Goal: Information Seeking & Learning: Learn about a topic

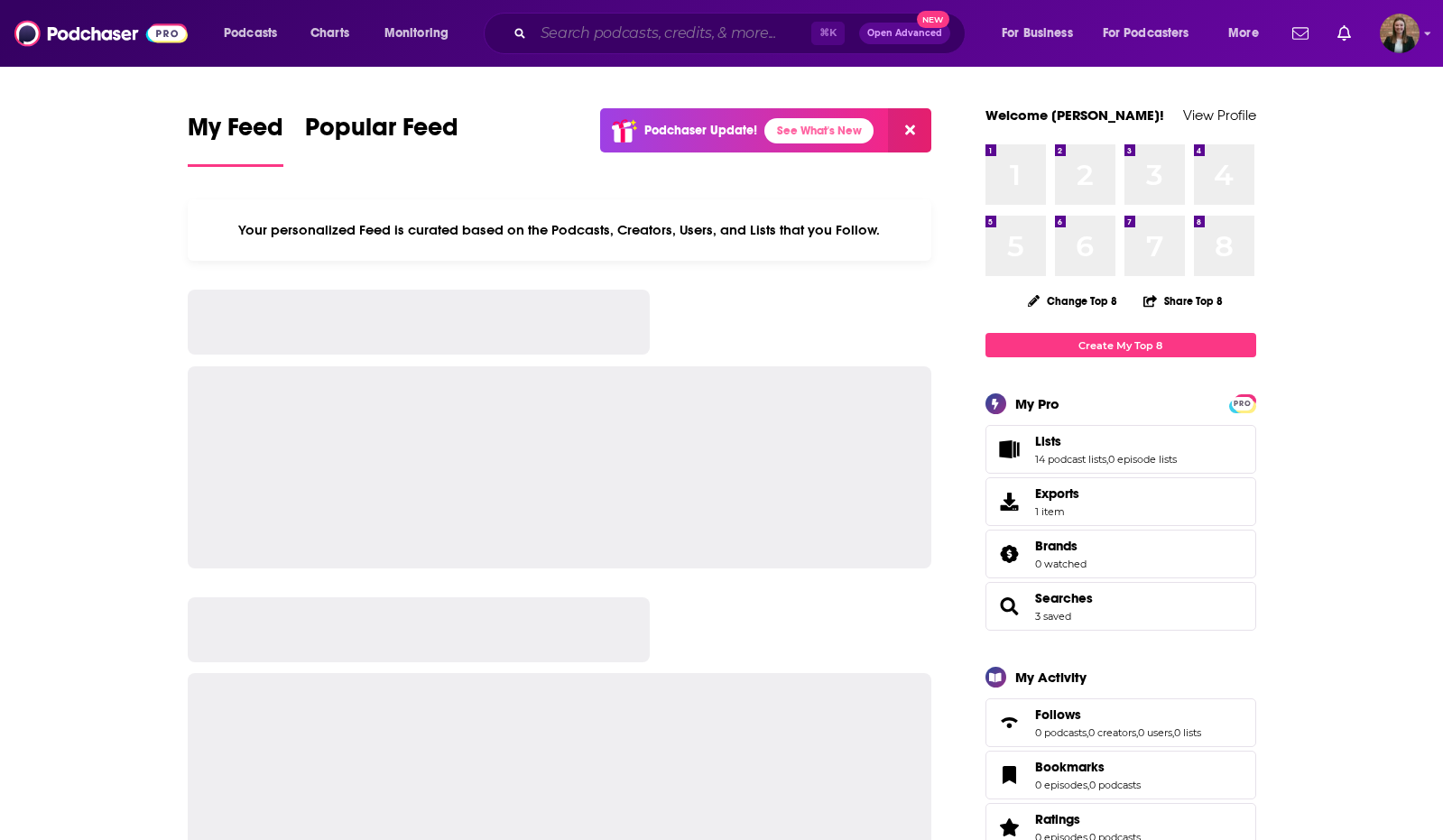
drag, startPoint x: 0, startPoint y: 0, endPoint x: 561, endPoint y: 31, distance: 561.9
click at [561, 31] on input "Search podcasts, credits, & more..." at bounding box center [673, 33] width 278 height 29
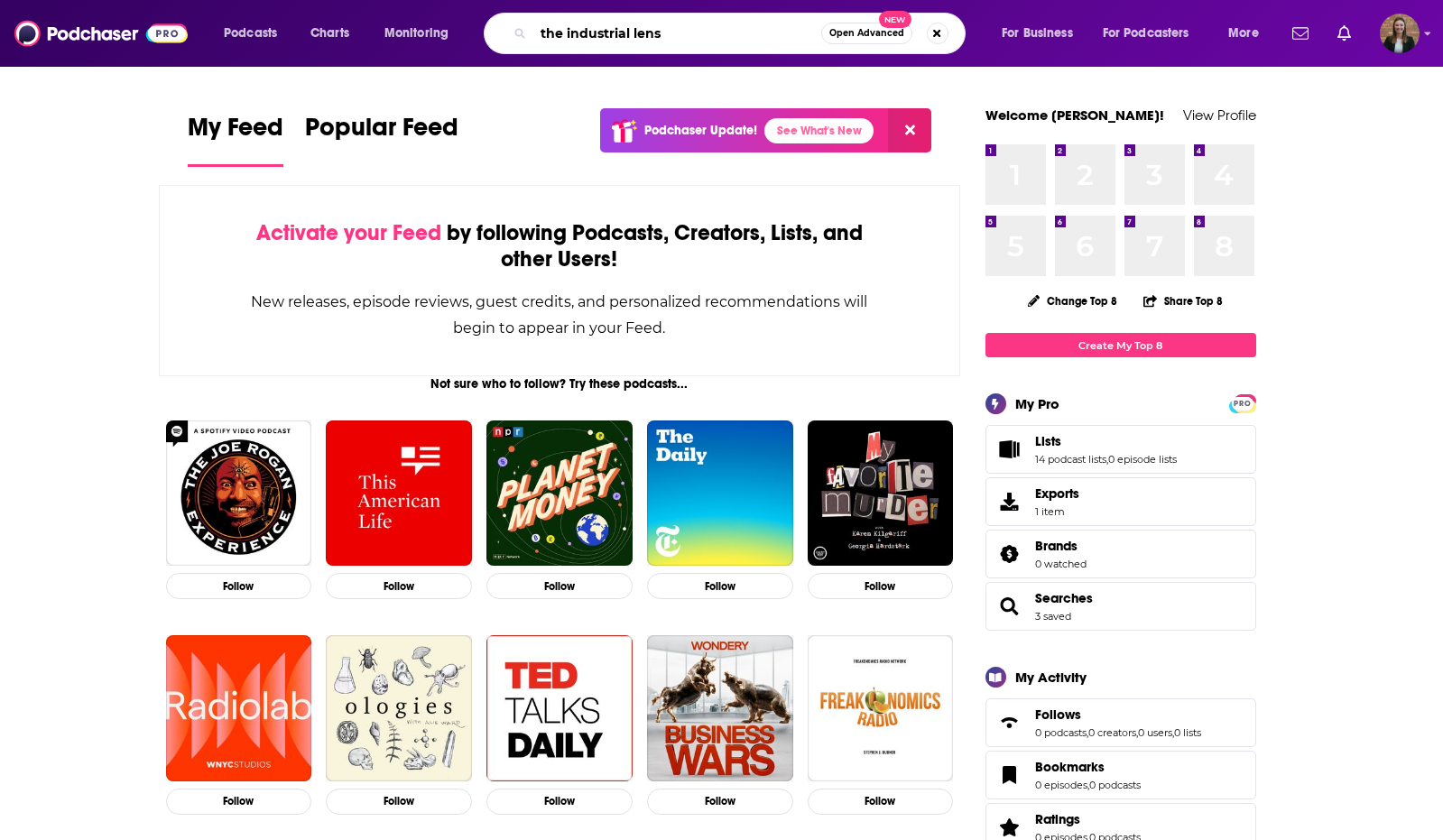
type input "the industrial lens"
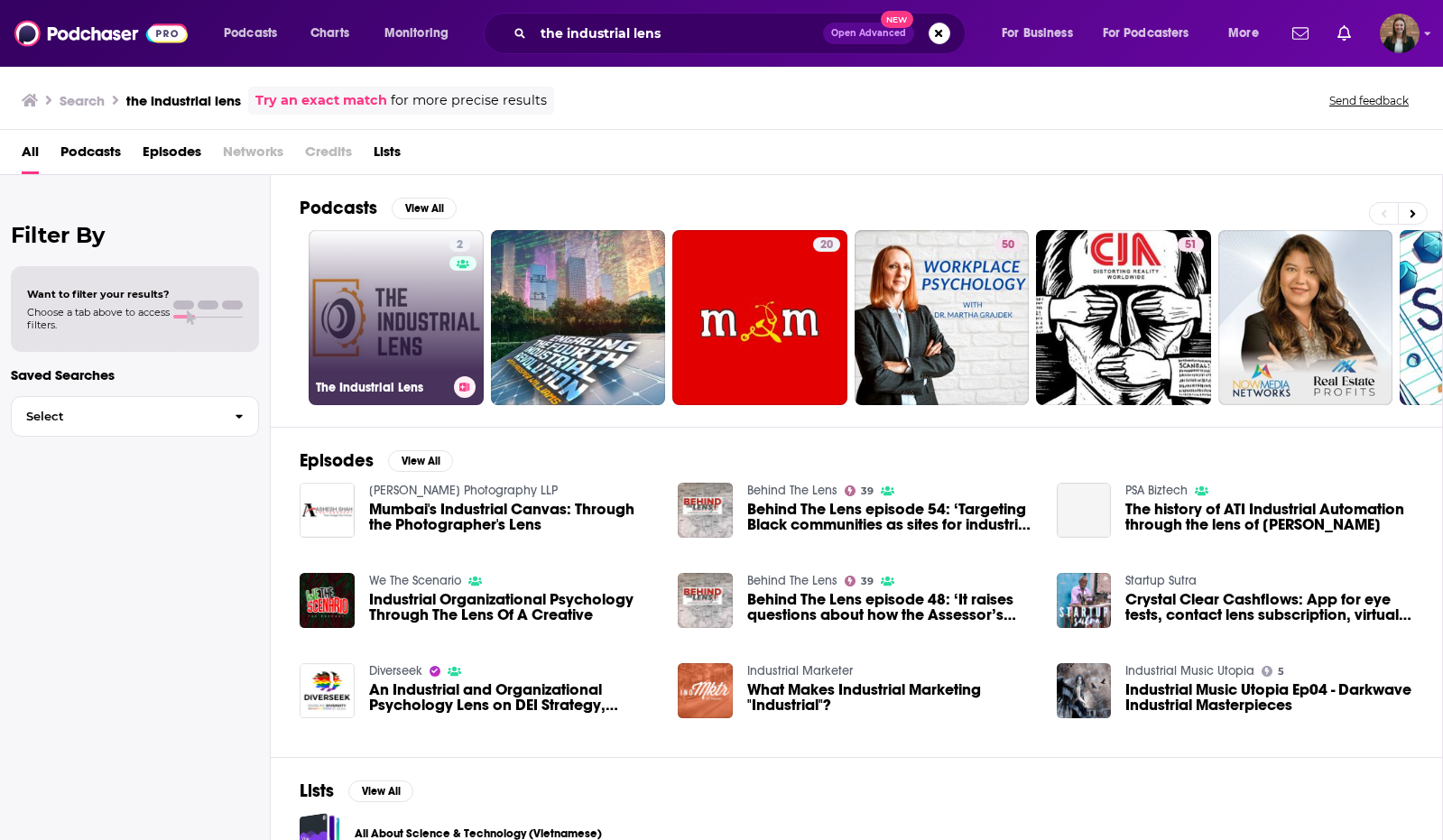
click at [378, 331] on link "2 The Industrial Lens" at bounding box center [396, 318] width 175 height 175
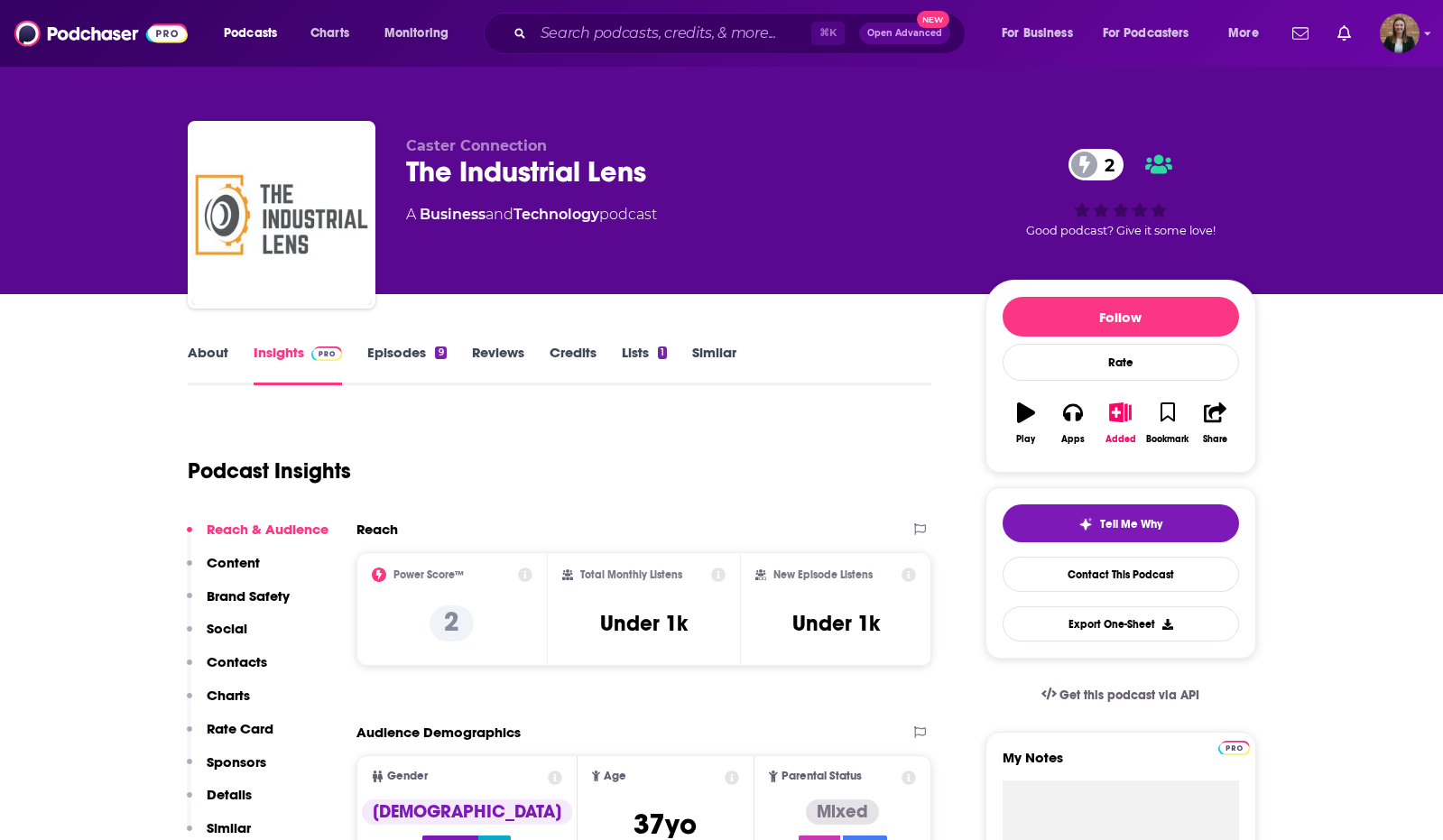
click at [384, 357] on link "Episodes 9" at bounding box center [406, 364] width 78 height 42
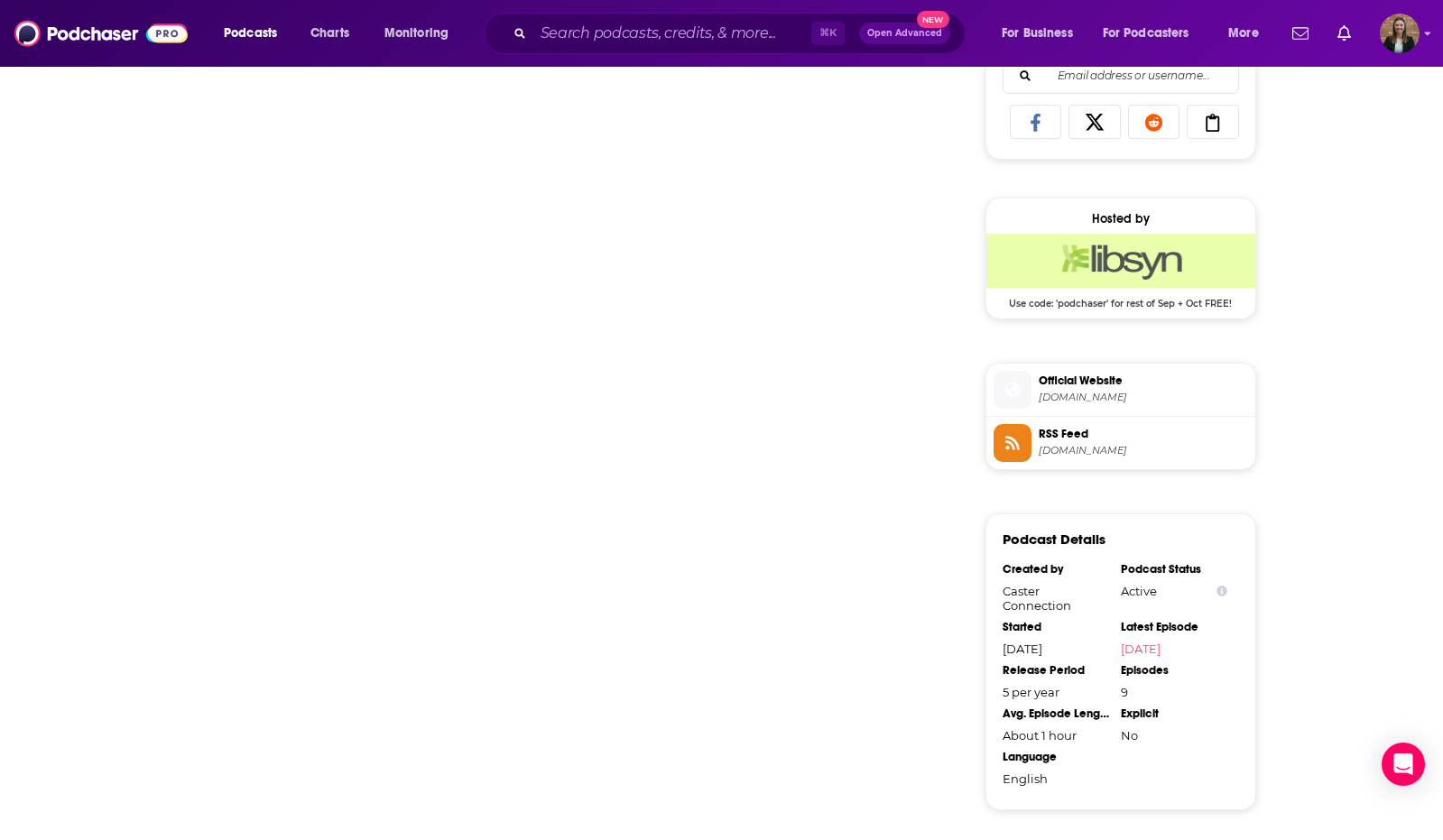
scroll to position [1211, 0]
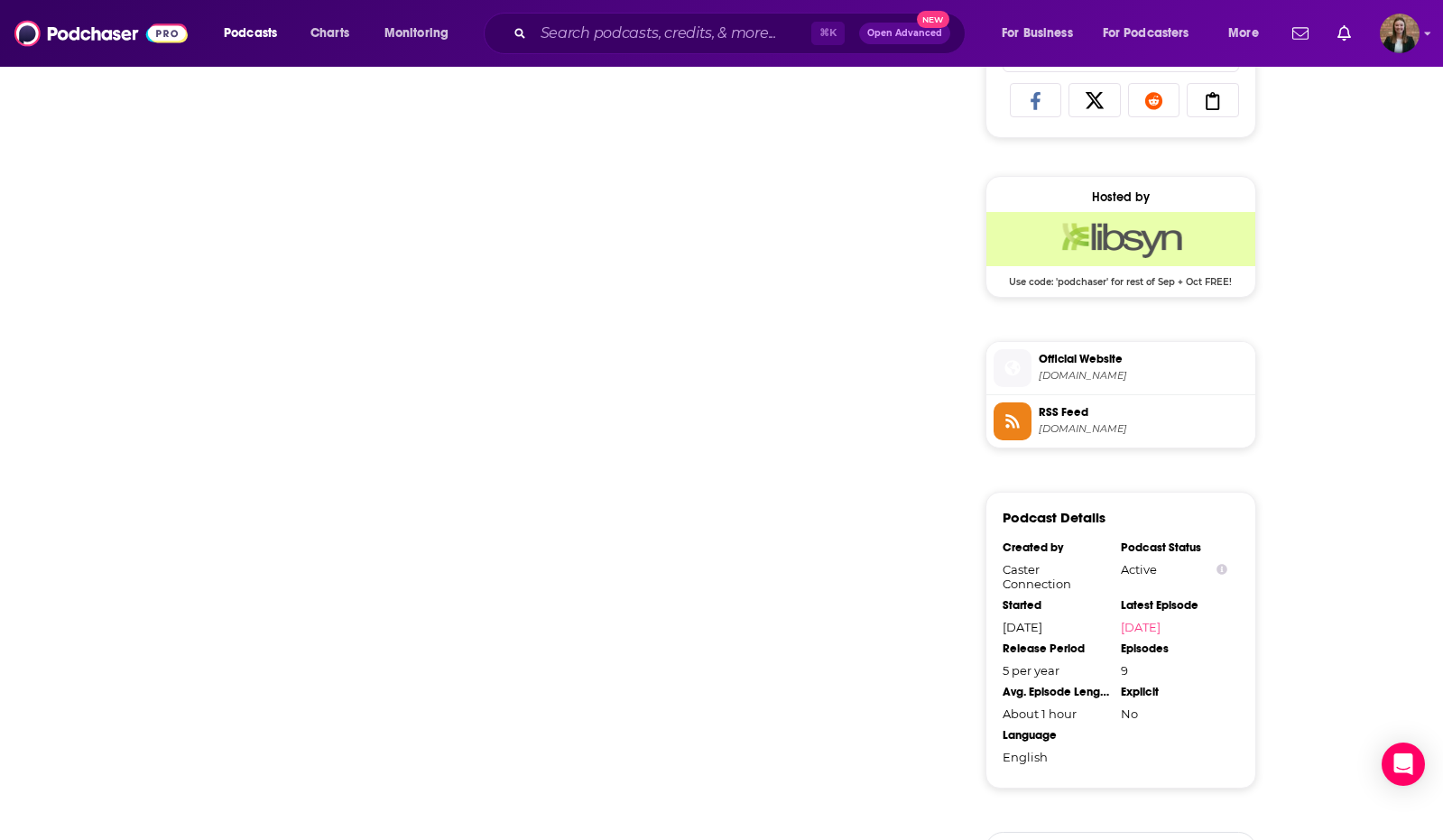
click at [1071, 372] on span "[DOMAIN_NAME]" at bounding box center [1143, 375] width 210 height 14
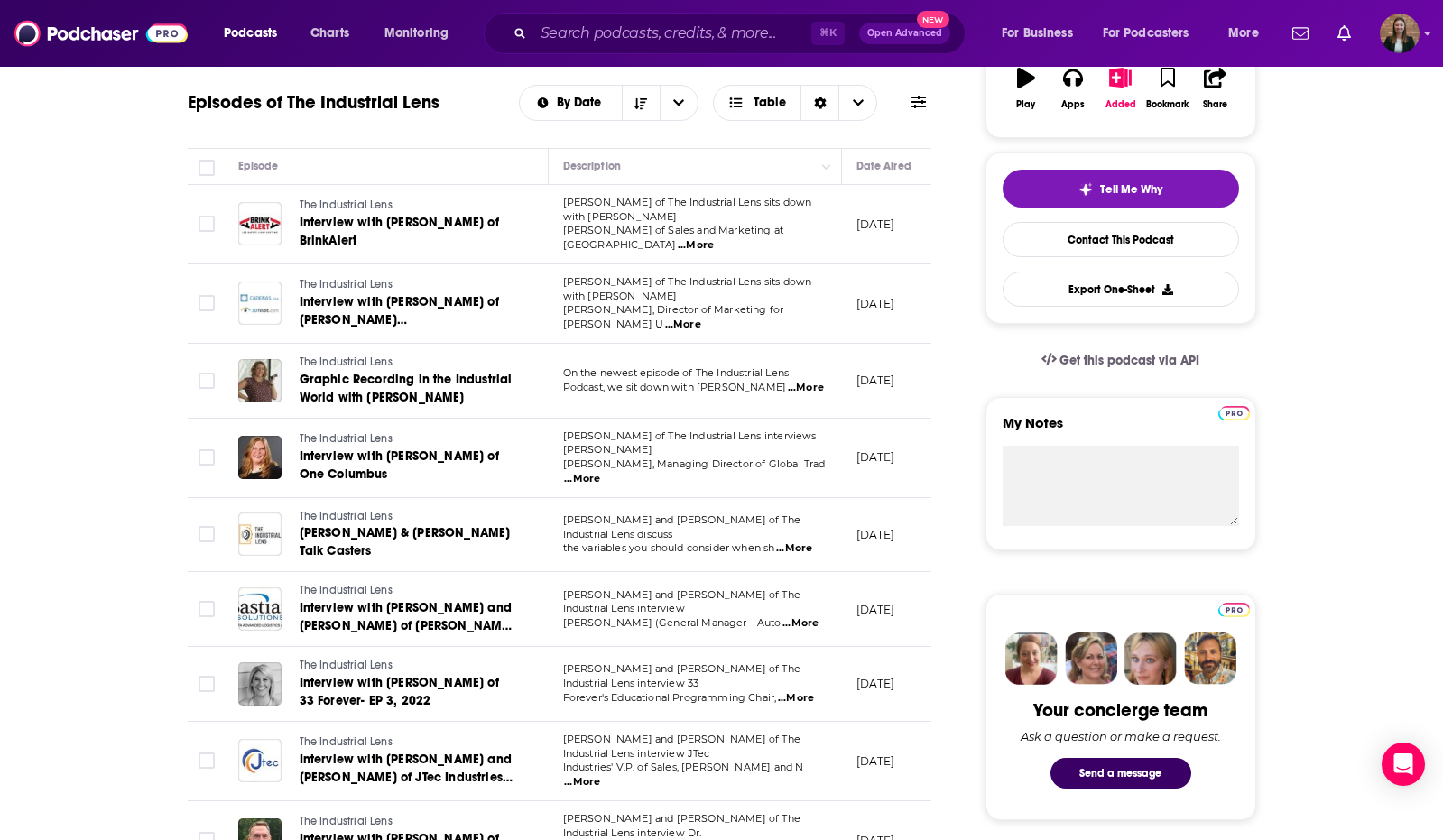
scroll to position [0, 0]
